Goal: Communication & Community: Connect with others

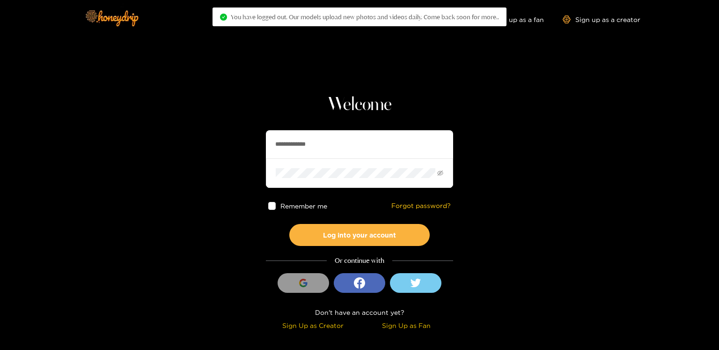
click at [307, 139] on input "**********" at bounding box center [359, 144] width 187 height 28
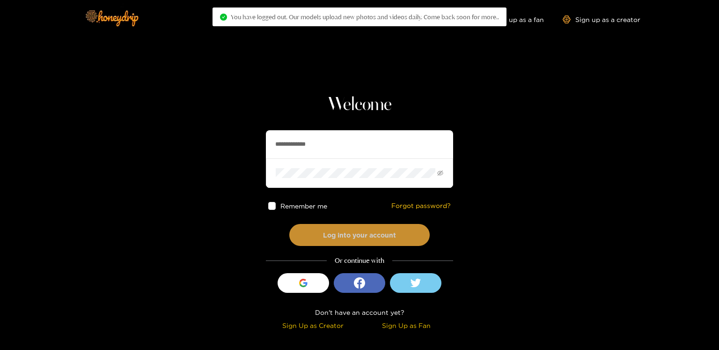
click at [341, 233] on button "Log into your account" at bounding box center [359, 235] width 140 height 22
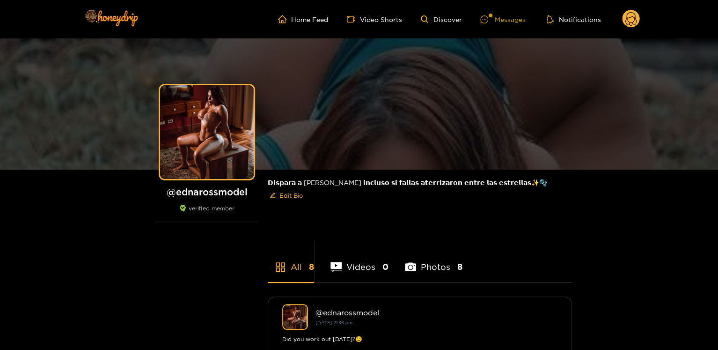
click at [515, 19] on div "Messages" at bounding box center [502, 19] width 45 height 11
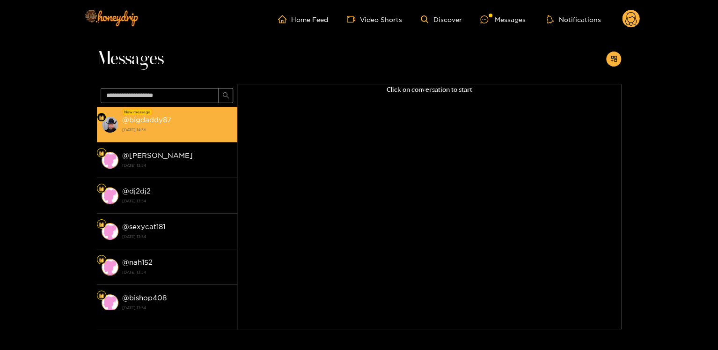
click at [127, 117] on strong "@ bigdaddy87" at bounding box center [146, 120] width 49 height 8
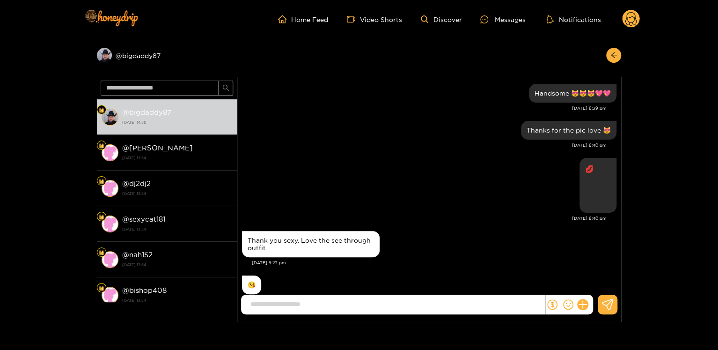
scroll to position [849, 0]
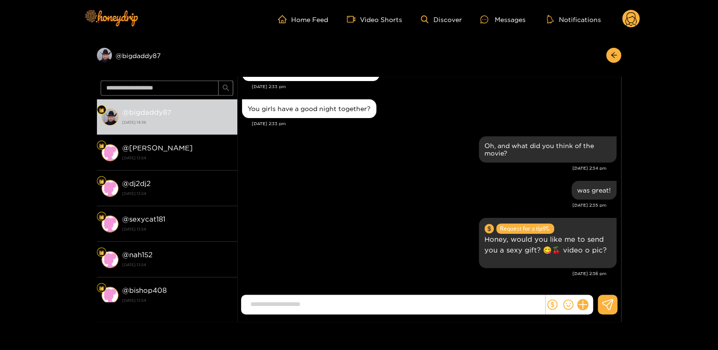
drag, startPoint x: 629, startPoint y: 14, endPoint x: 627, endPoint y: 18, distance: 5.0
click at [627, 18] on circle at bounding box center [631, 19] width 18 height 18
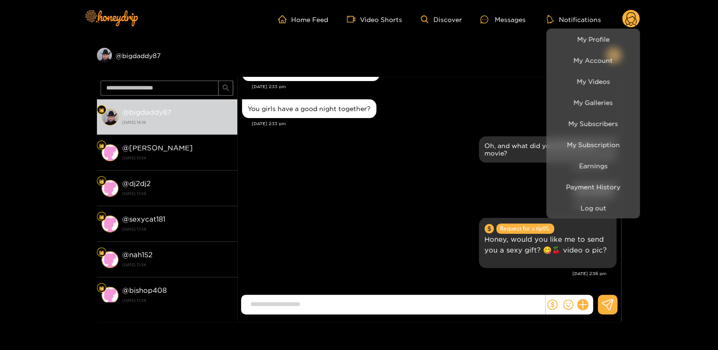
click at [551, 218] on div at bounding box center [359, 175] width 718 height 350
